Goal: Find specific fact: Find specific fact

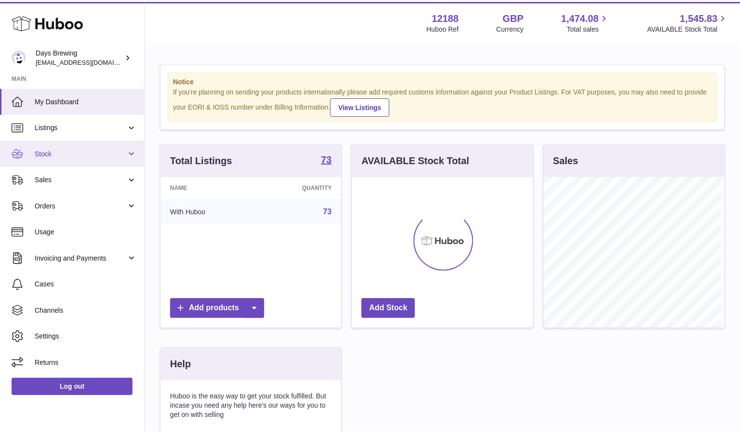
scroll to position [152, 183]
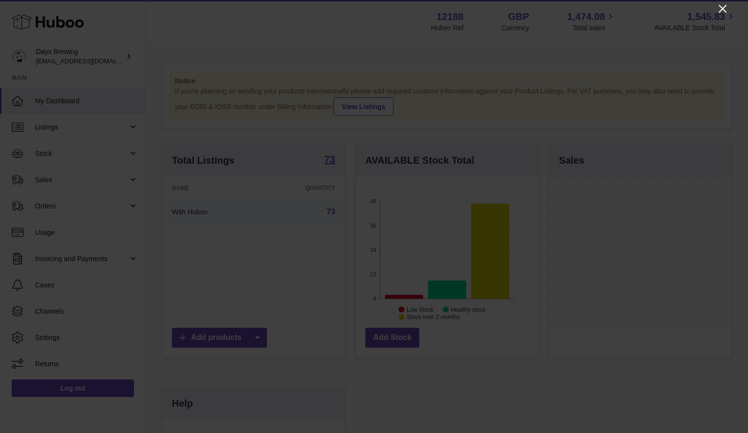
click at [723, 12] on icon "Close" at bounding box center [722, 9] width 12 height 12
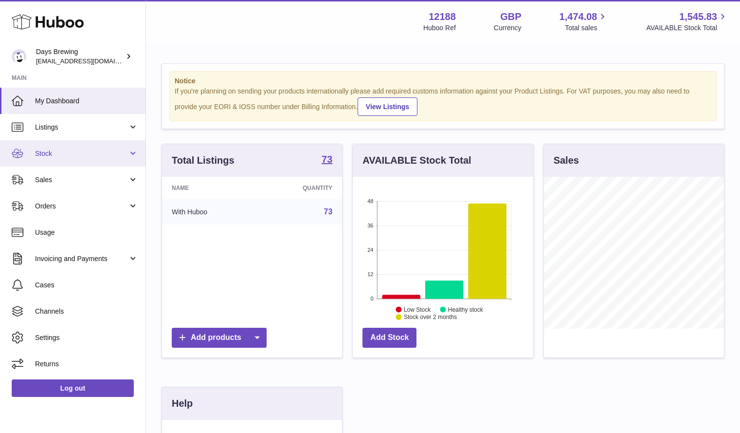
click at [51, 155] on span "Stock" at bounding box center [81, 153] width 93 height 9
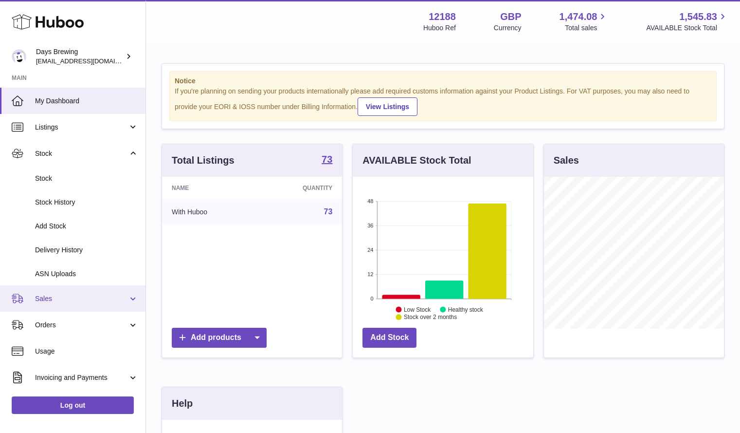
click at [62, 303] on link "Sales" at bounding box center [73, 298] width 146 height 26
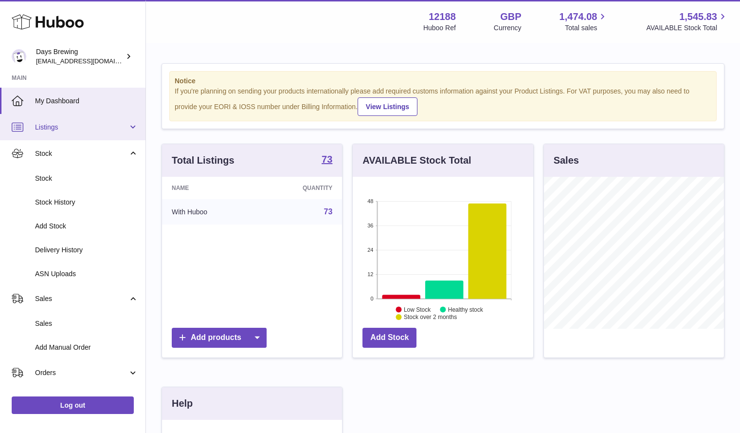
click at [67, 139] on link "Listings" at bounding box center [73, 127] width 146 height 26
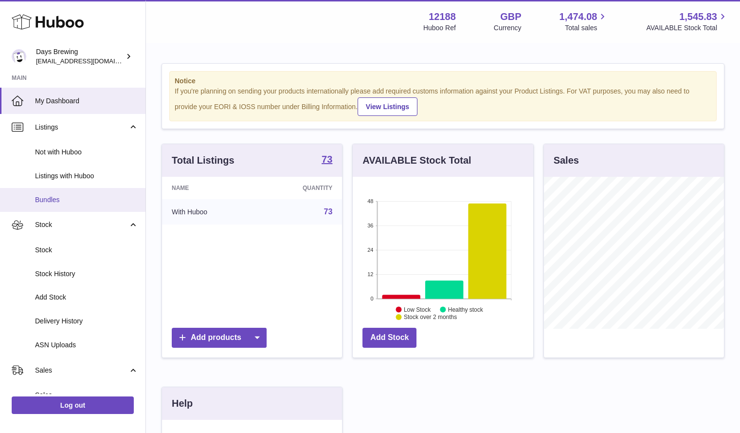
click at [65, 199] on span "Bundles" at bounding box center [86, 199] width 103 height 9
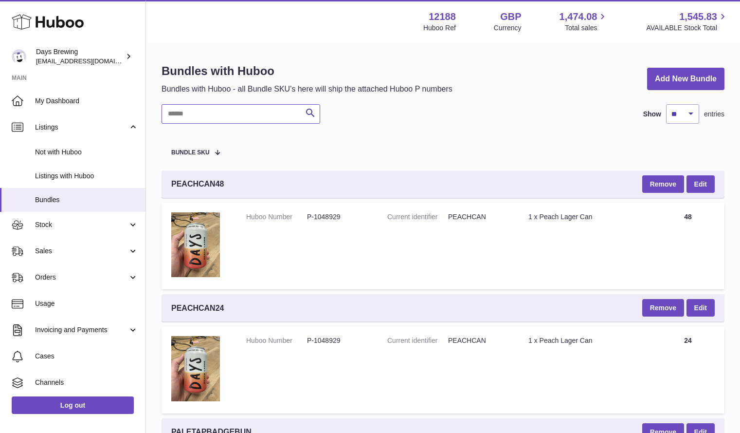
click at [193, 118] on input "text" at bounding box center [241, 113] width 159 height 19
type input "*"
type input "****"
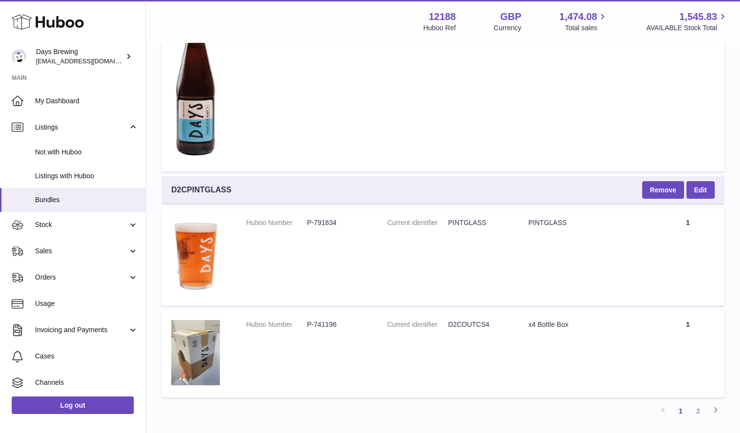
scroll to position [4477, 0]
drag, startPoint x: 337, startPoint y: 322, endPoint x: 287, endPoint y: 325, distance: 50.2
click at [287, 325] on dl "Huboo Number P-741196" at bounding box center [307, 326] width 122 height 14
click at [460, 325] on dd "D2COUTCS4" at bounding box center [478, 323] width 61 height 9
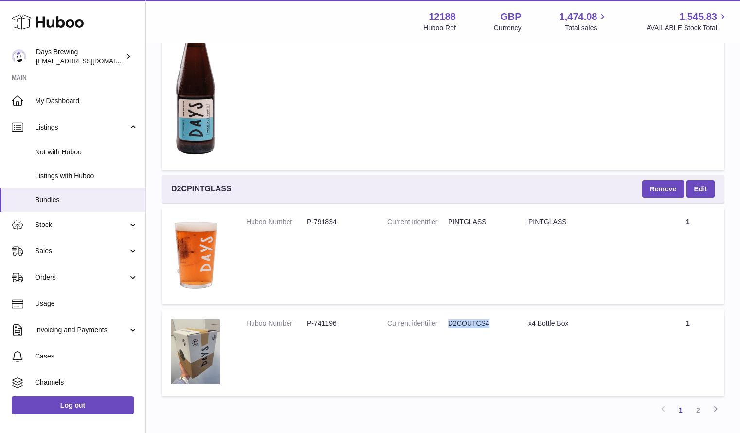
copy dd "D2COUTCS4"
